Goal: Task Accomplishment & Management: Manage account settings

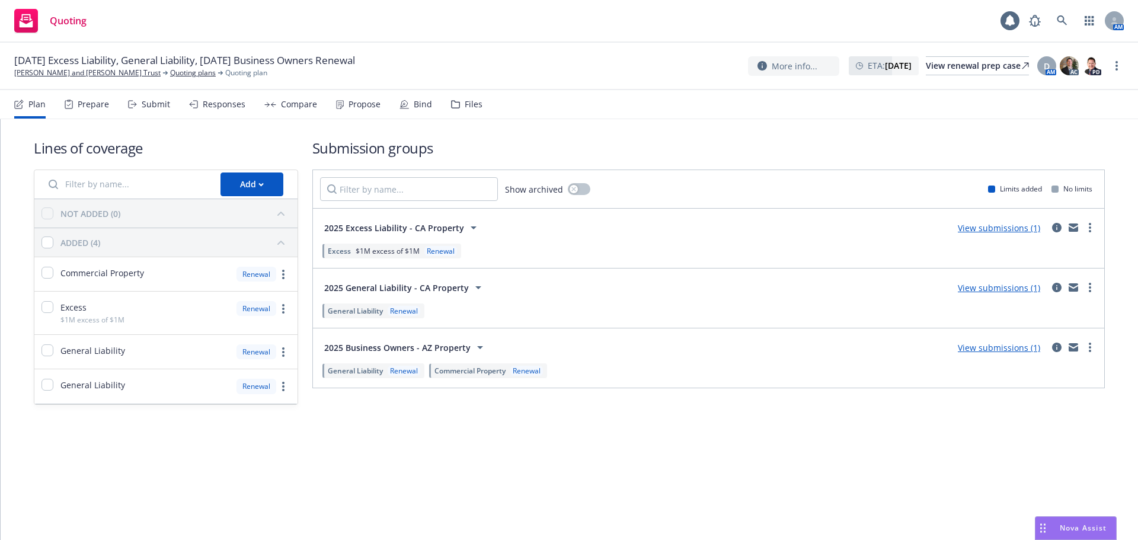
click at [366, 108] on div "Propose" at bounding box center [364, 104] width 32 height 9
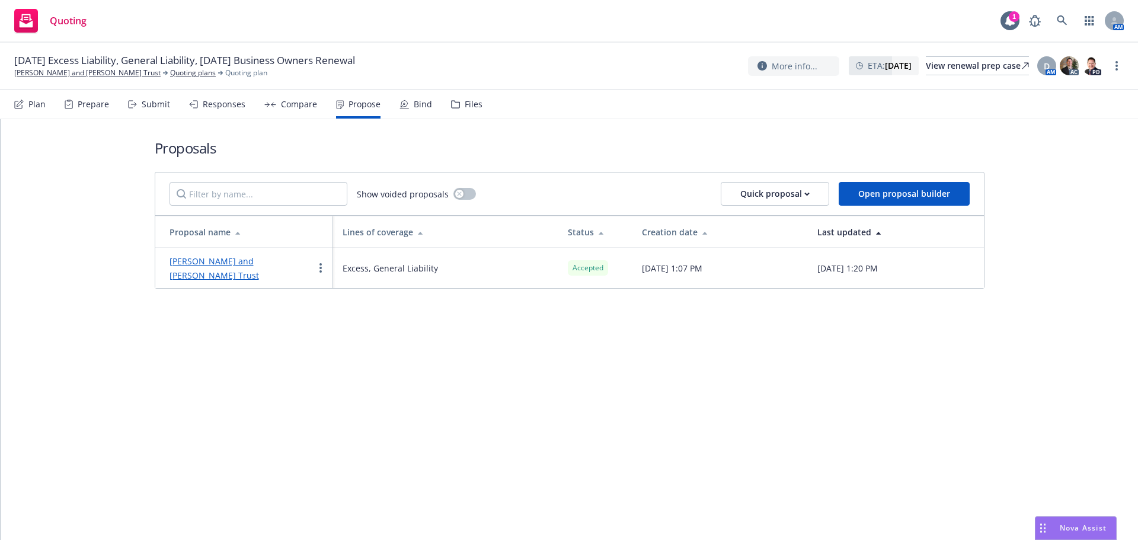
click at [259, 255] on link "[PERSON_NAME] and [PERSON_NAME] Trust" at bounding box center [213, 267] width 89 height 25
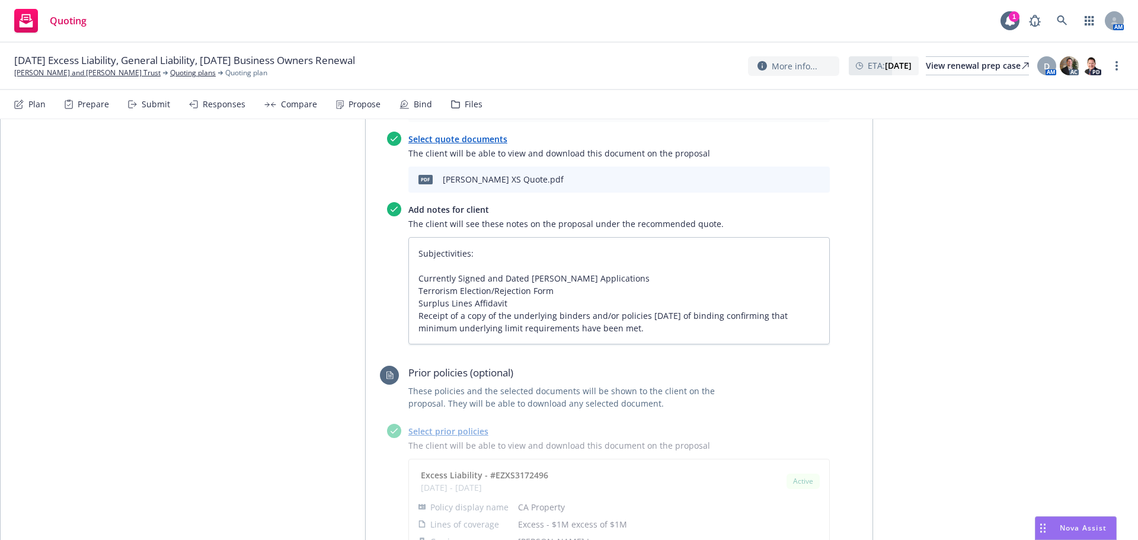
scroll to position [1619, 0]
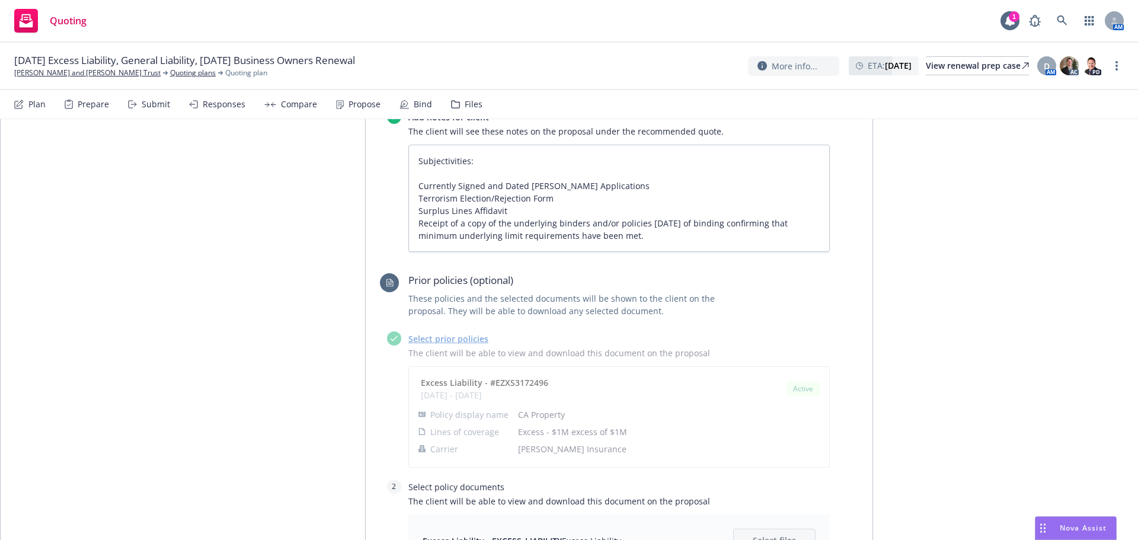
click at [367, 112] on div "Propose" at bounding box center [358, 104] width 44 height 28
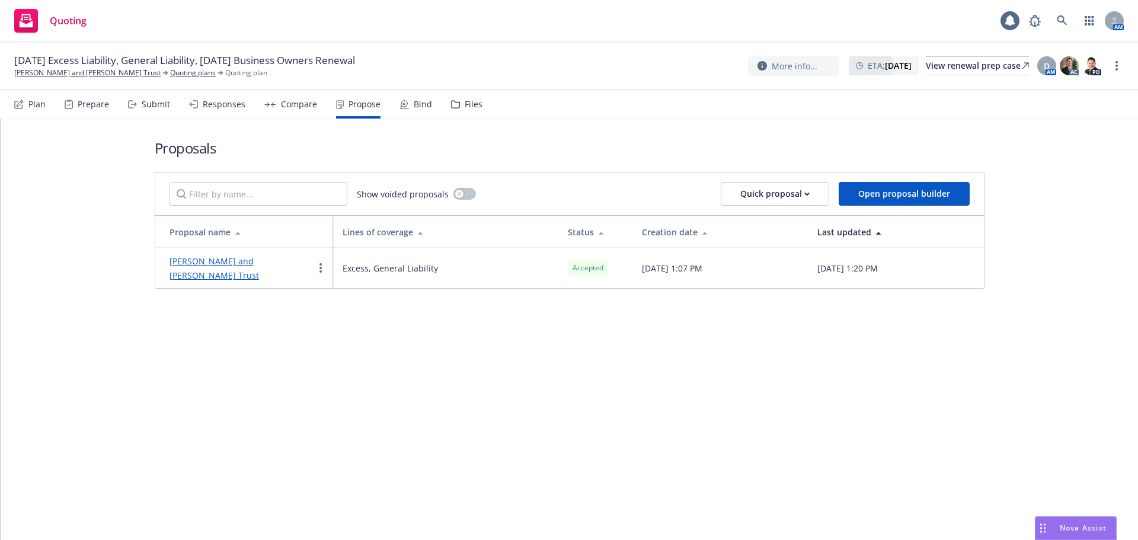
click at [404, 107] on icon at bounding box center [403, 104] width 9 height 9
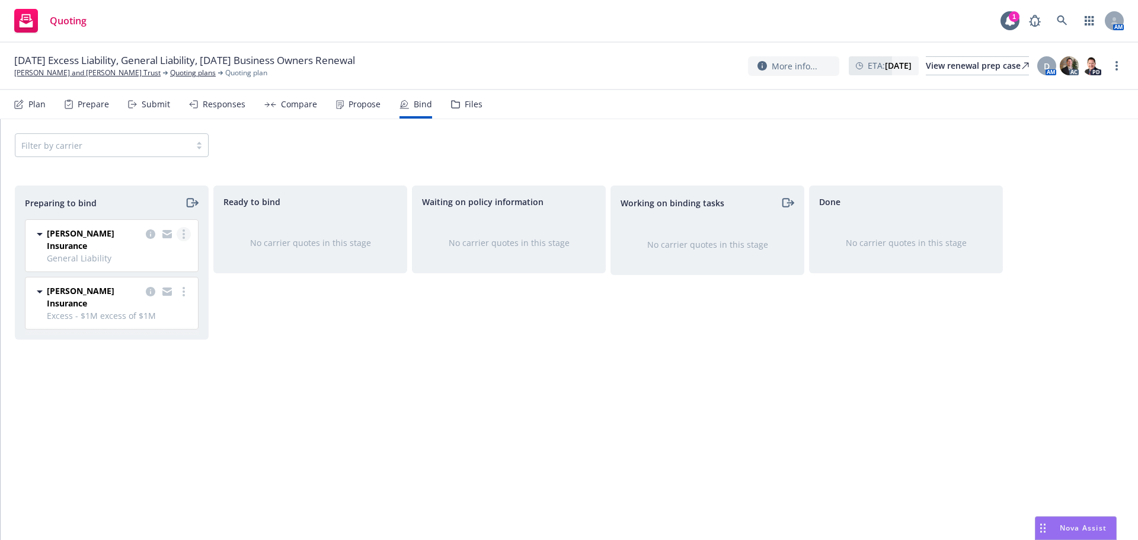
click at [185, 234] on link "more" at bounding box center [184, 234] width 14 height 14
click at [166, 278] on link "Log bind order" at bounding box center [132, 282] width 116 height 24
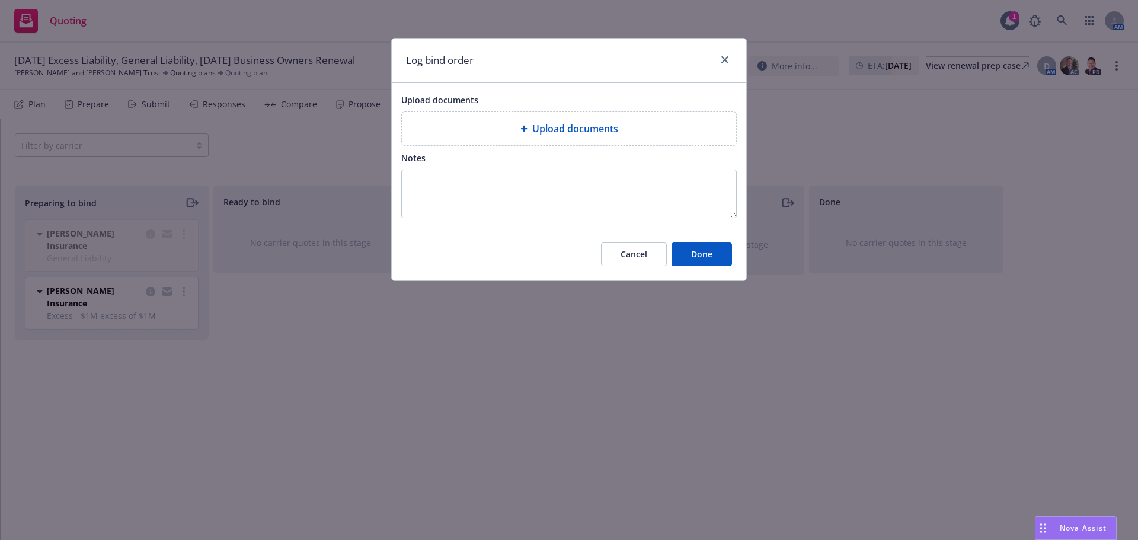
click at [487, 123] on div "Upload documents" at bounding box center [568, 128] width 315 height 14
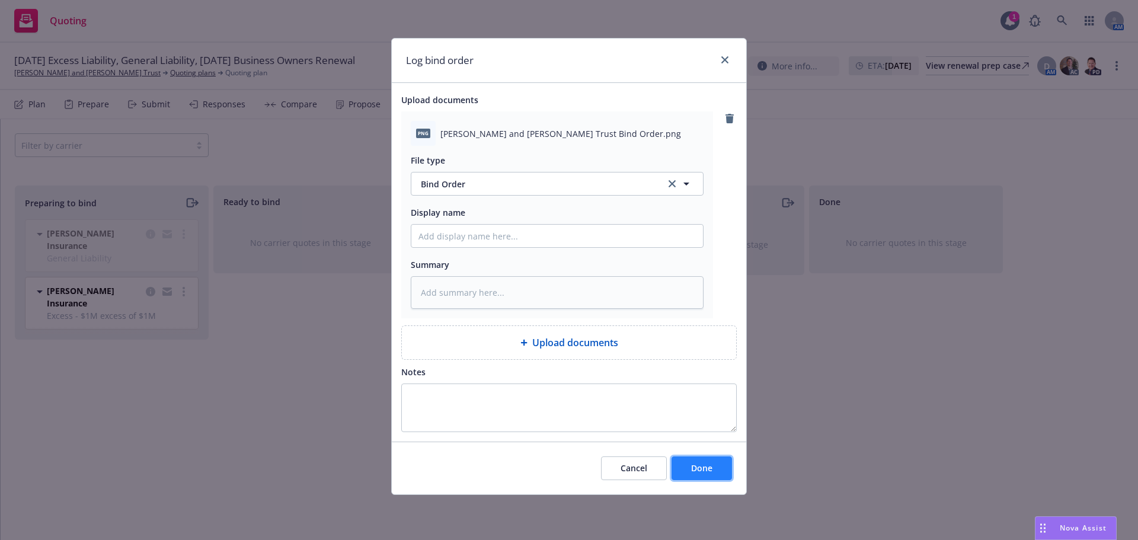
click at [699, 472] on span "Done" at bounding box center [701, 467] width 21 height 11
click at [184, 282] on div "Log bind order Upload documents png [PERSON_NAME] and [PERSON_NAME] Trust Bind …" at bounding box center [569, 270] width 1138 height 540
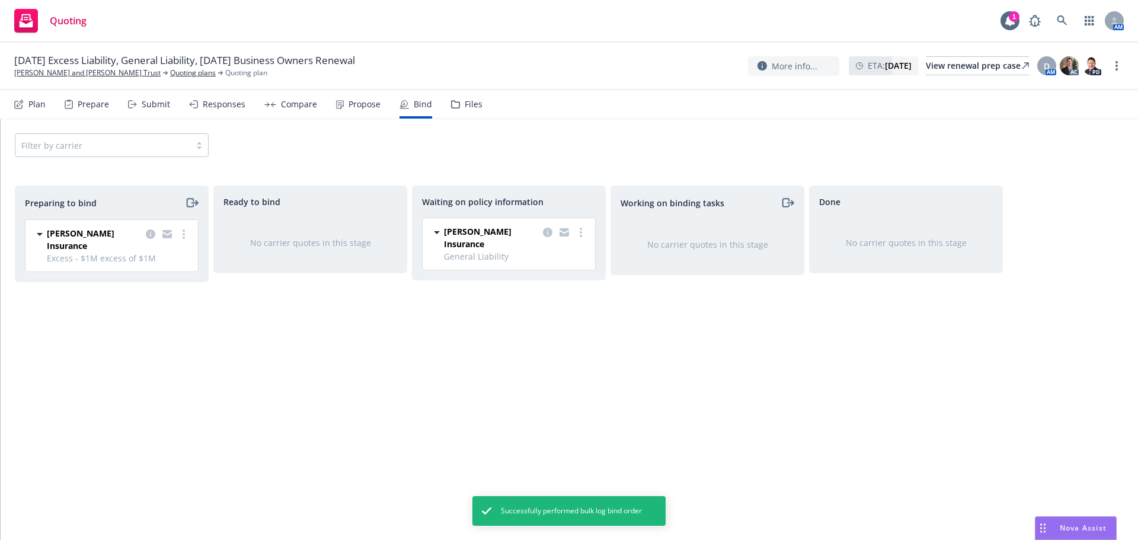
click at [188, 222] on div "[PERSON_NAME] Insurance Excess - $1M excess of $1M [DATE] - [DATE] [DATE] 1:20 …" at bounding box center [111, 246] width 172 height 52
click at [187, 231] on link "more" at bounding box center [184, 234] width 14 height 14
click at [152, 251] on link "Complete preparation" at bounding box center [132, 258] width 116 height 24
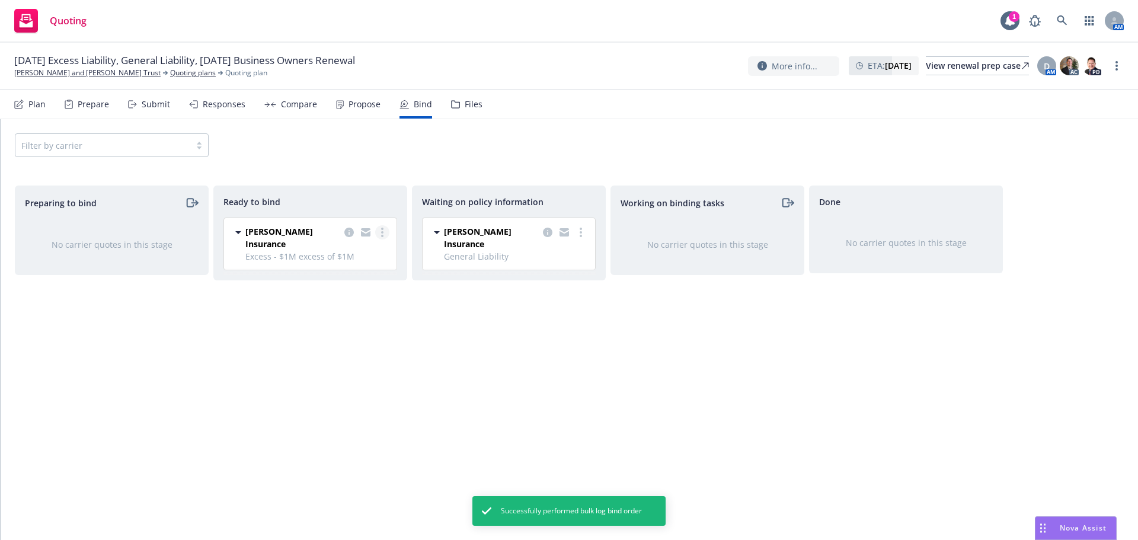
click at [379, 232] on link "more" at bounding box center [382, 232] width 14 height 14
click at [354, 258] on span "Log bind order" at bounding box center [324, 256] width 87 height 11
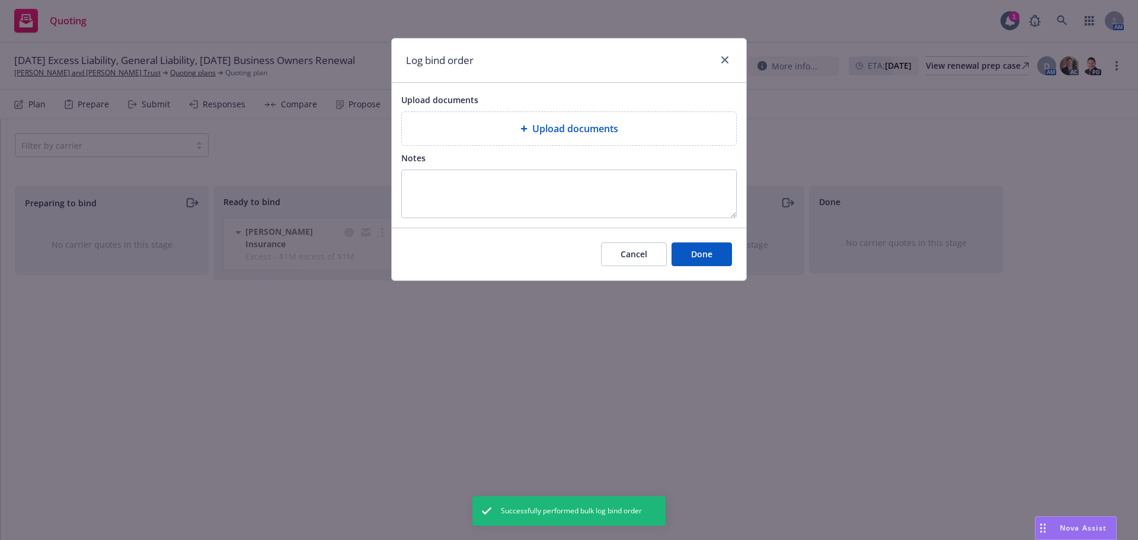
click at [528, 139] on div "Upload documents" at bounding box center [569, 128] width 334 height 33
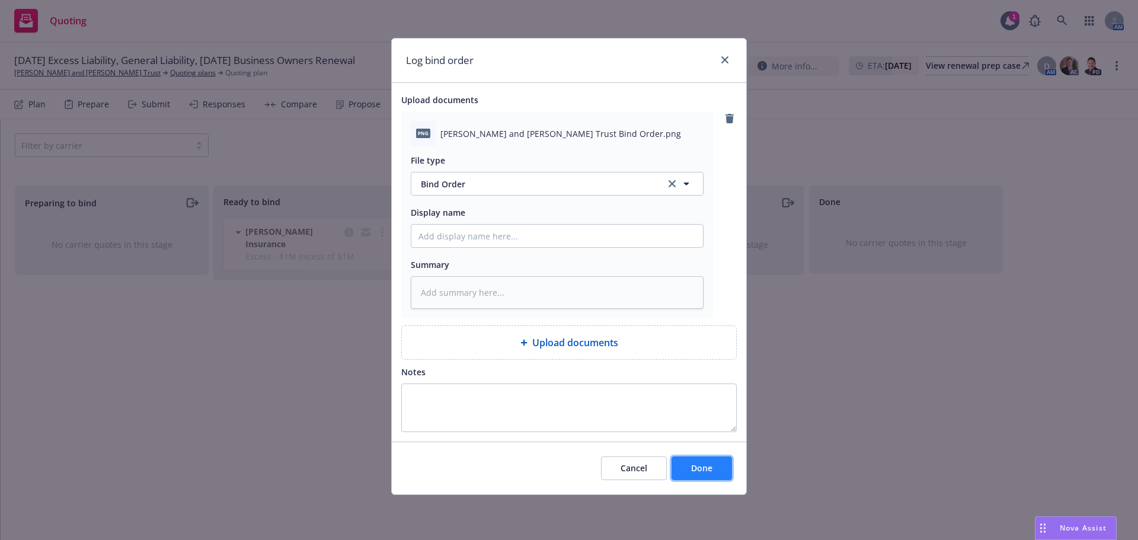
click at [700, 460] on button "Done" at bounding box center [701, 468] width 60 height 24
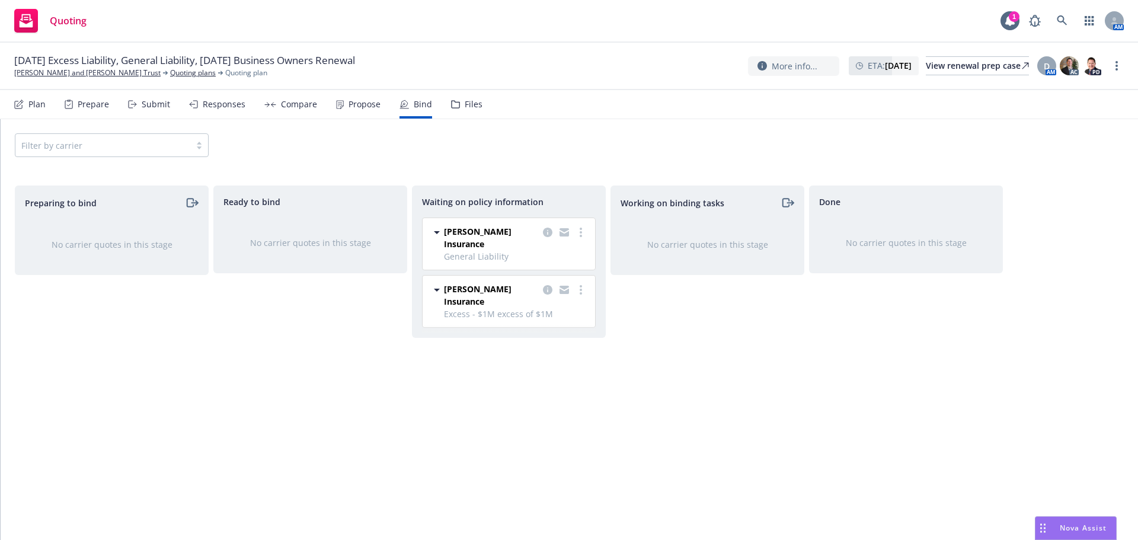
click at [362, 100] on div "Propose" at bounding box center [364, 104] width 32 height 9
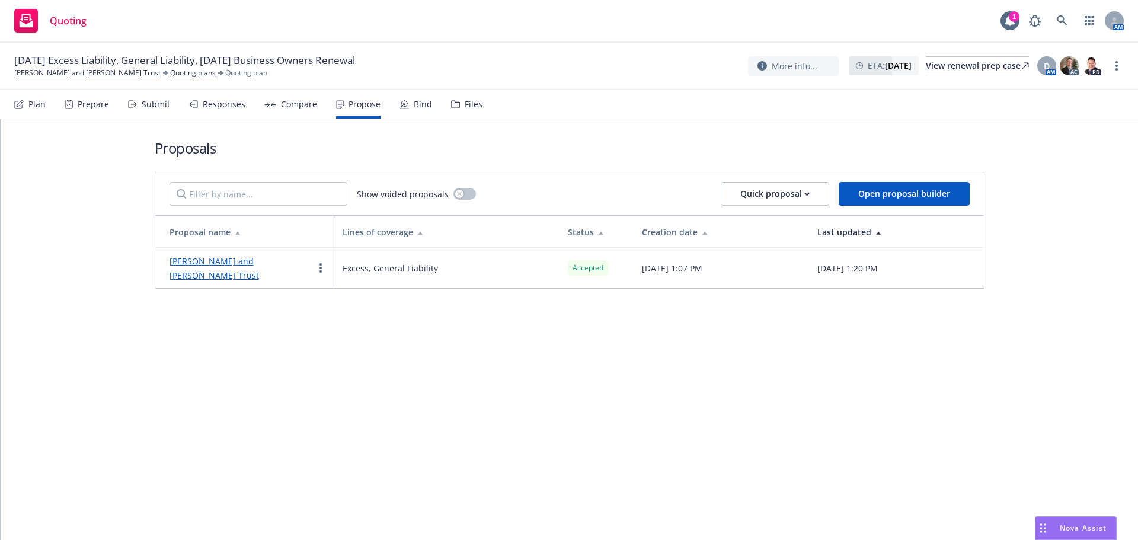
click at [259, 265] on link "[PERSON_NAME] and [PERSON_NAME] Trust" at bounding box center [213, 267] width 89 height 25
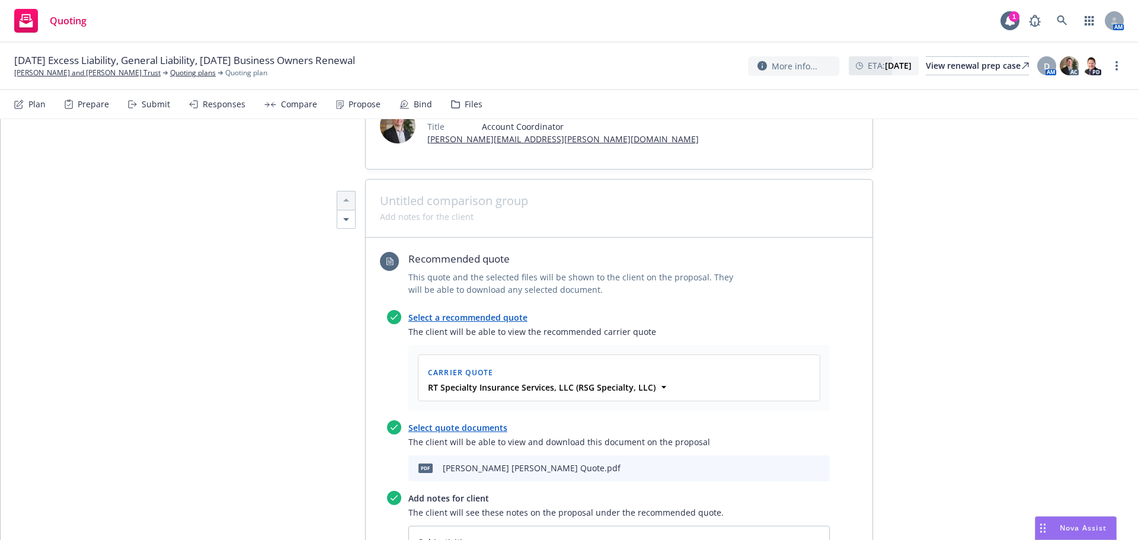
scroll to position [553, 0]
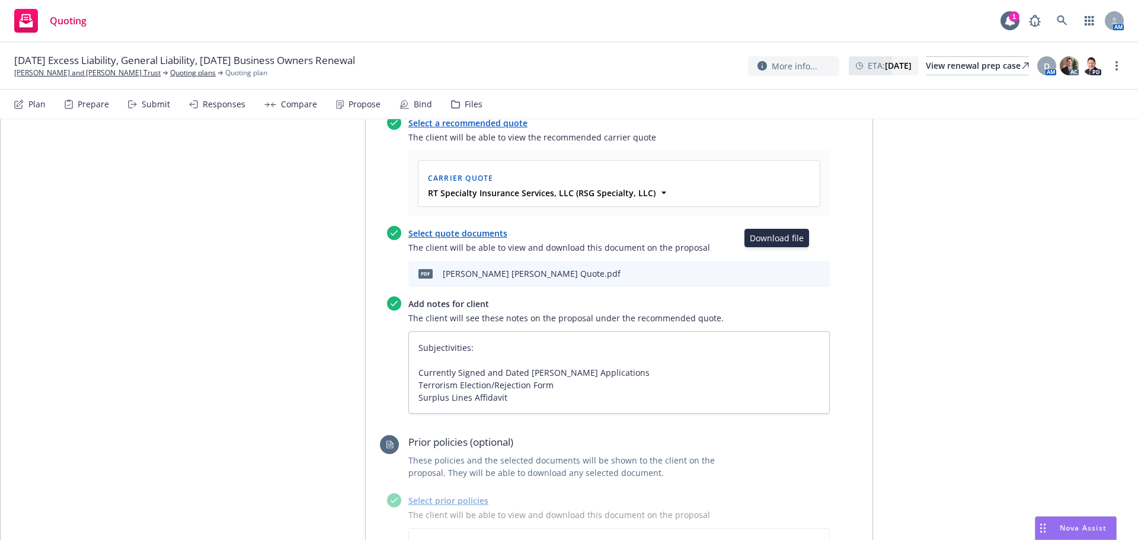
click at [775, 268] on icon "download file" at bounding box center [779, 272] width 9 height 9
type textarea "x"
